Goal: Information Seeking & Learning: Learn about a topic

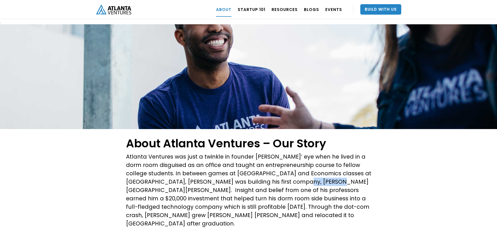
drag, startPoint x: 282, startPoint y: 181, endPoint x: 310, endPoint y: 183, distance: 28.5
click at [310, 183] on p "Atlanta Ventures was just a twinkle in founder [PERSON_NAME]’ eye when he lived…" at bounding box center [248, 189] width 245 height 75
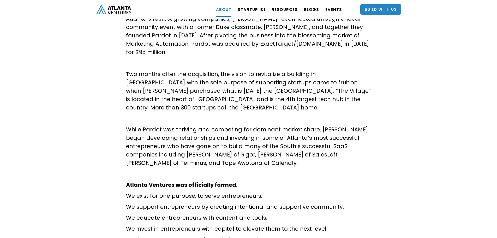
scroll to position [261, 0]
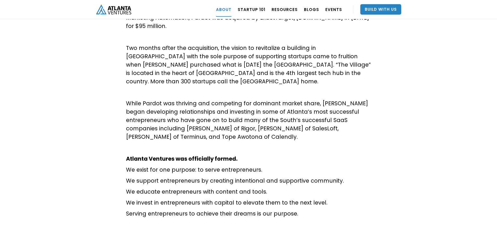
click at [148, 176] on p "We support entrepreneurs by creating intentional and supportive community." at bounding box center [248, 180] width 245 height 8
drag, startPoint x: 133, startPoint y: 175, endPoint x: 264, endPoint y: 178, distance: 131.9
click at [264, 187] on p "We educate entrepreneurs with content and tools." at bounding box center [248, 191] width 245 height 8
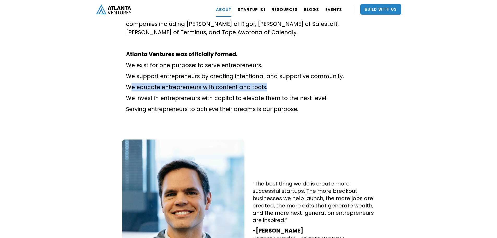
scroll to position [418, 0]
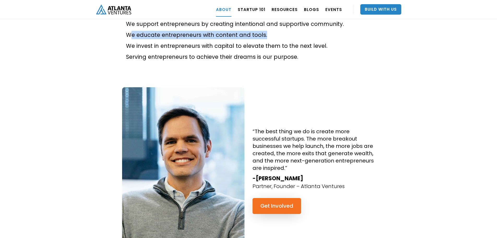
click at [316, 128] on h4 "“The best thing we do is create more successful startups. The more breakout bus…" at bounding box center [314, 150] width 123 height 44
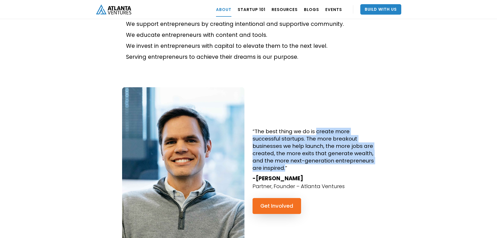
drag, startPoint x: 317, startPoint y: 115, endPoint x: 285, endPoint y: 151, distance: 48.3
click at [285, 151] on h4 "“The best thing we do is create more successful startups. The more breakout bus…" at bounding box center [314, 150] width 123 height 44
copy h4 "create more successful startups. The more breakout businesses we help launch, t…"
